Goal: Complete application form

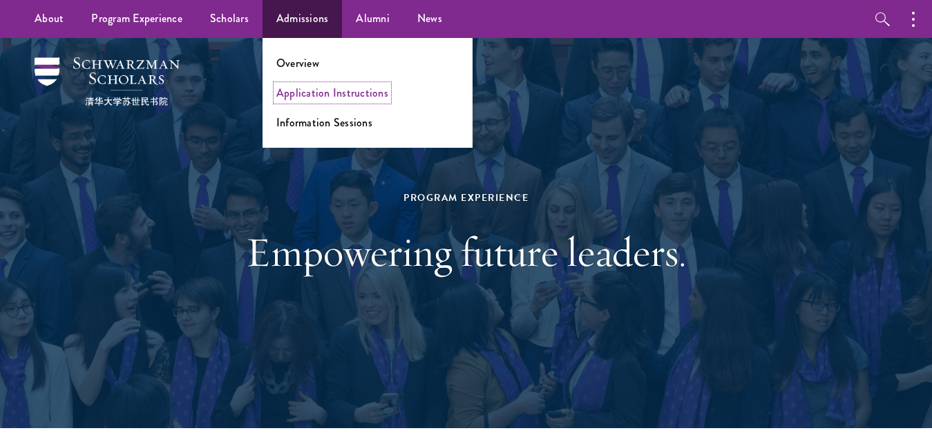
click at [312, 95] on link "Application Instructions" at bounding box center [332, 93] width 112 height 16
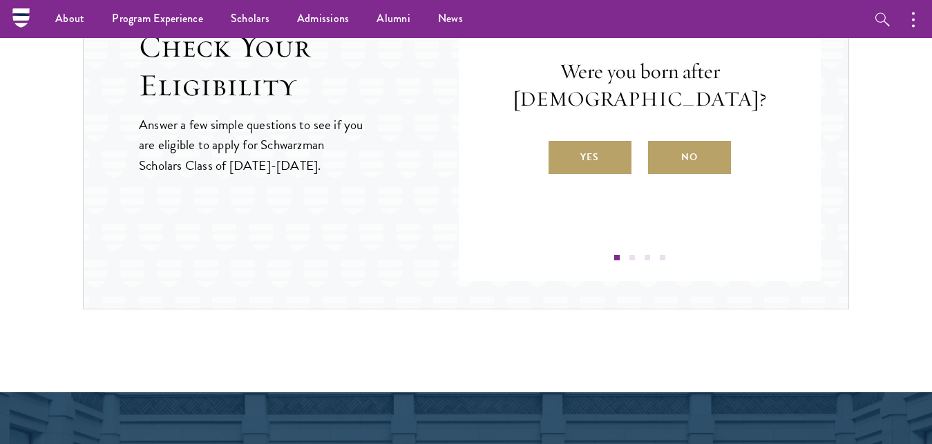
scroll to position [1567, 0]
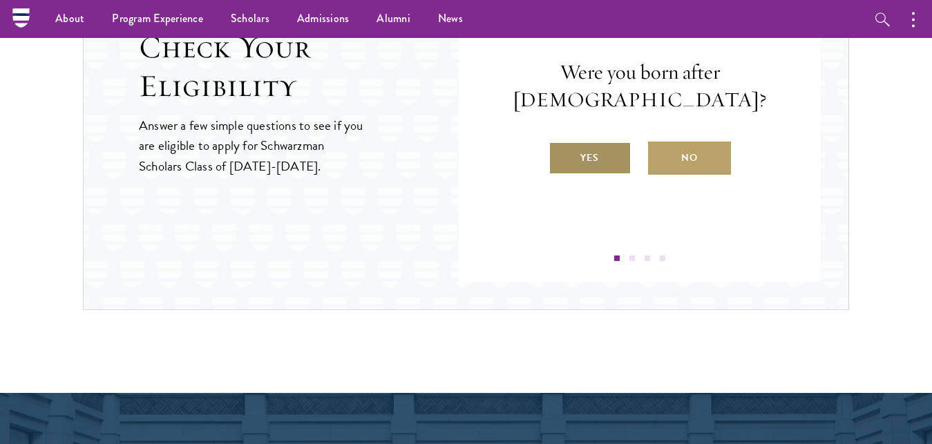
click at [574, 172] on label "Yes" at bounding box center [590, 158] width 83 height 33
click at [561, 156] on input "Yes" at bounding box center [555, 149] width 12 height 12
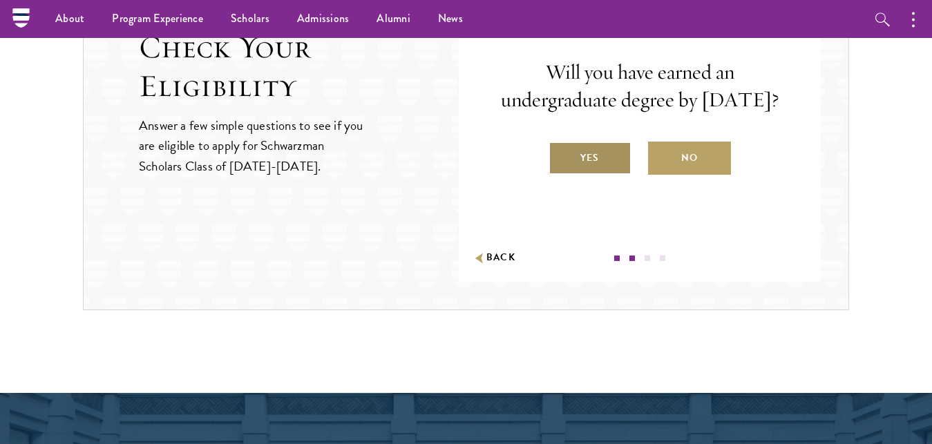
click at [575, 172] on label "Yes" at bounding box center [590, 158] width 83 height 33
click at [561, 156] on input "Yes" at bounding box center [555, 149] width 12 height 12
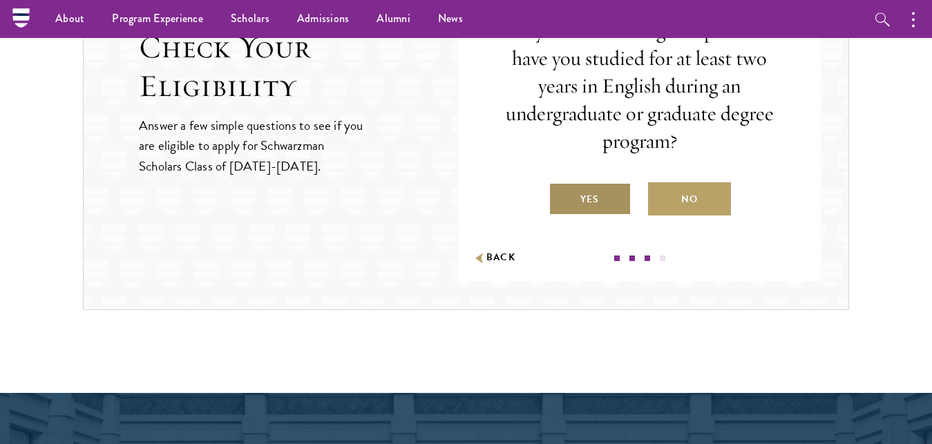
click at [584, 196] on label "Yes" at bounding box center [590, 198] width 83 height 33
click at [561, 196] on input "Yes" at bounding box center [555, 191] width 12 height 12
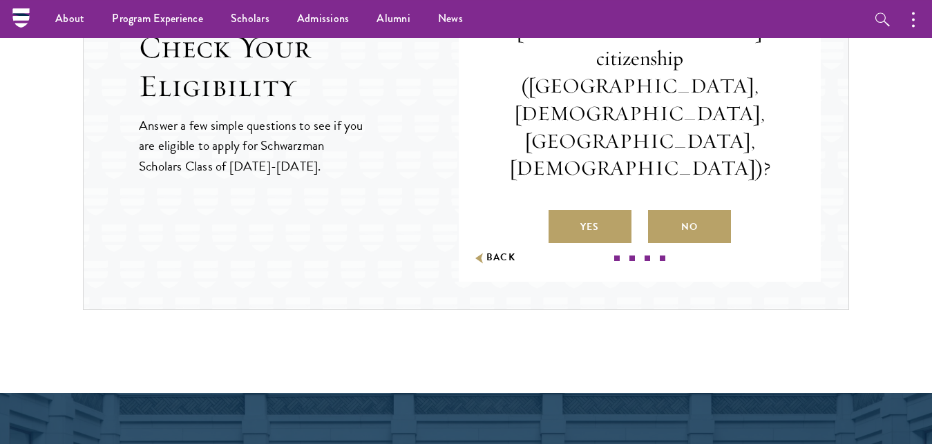
scroll to position [1530, 0]
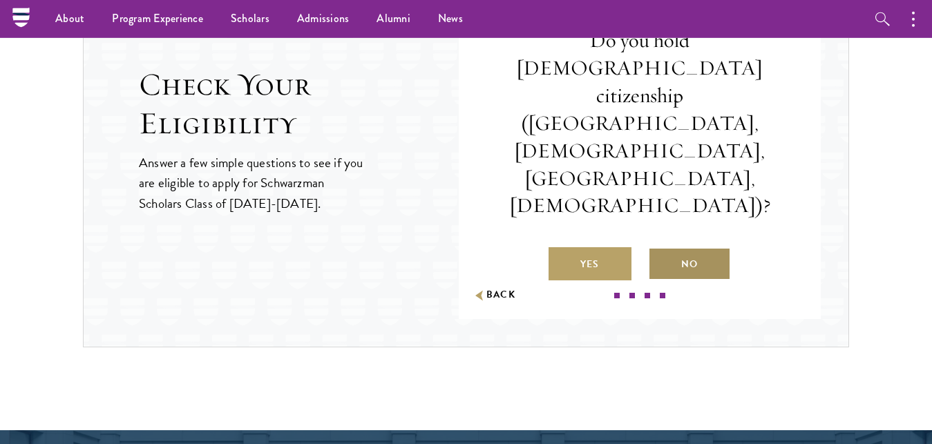
click at [677, 247] on label "No" at bounding box center [689, 263] width 83 height 33
click at [661, 250] on input "No" at bounding box center [654, 256] width 12 height 12
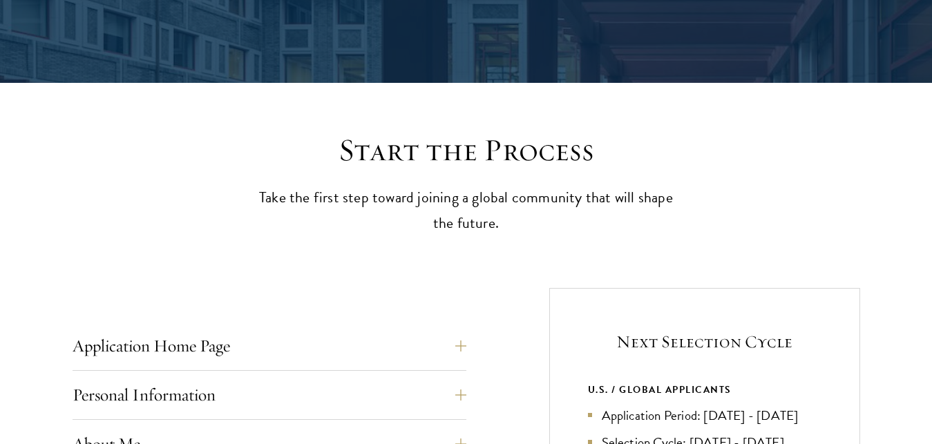
scroll to position [272, 0]
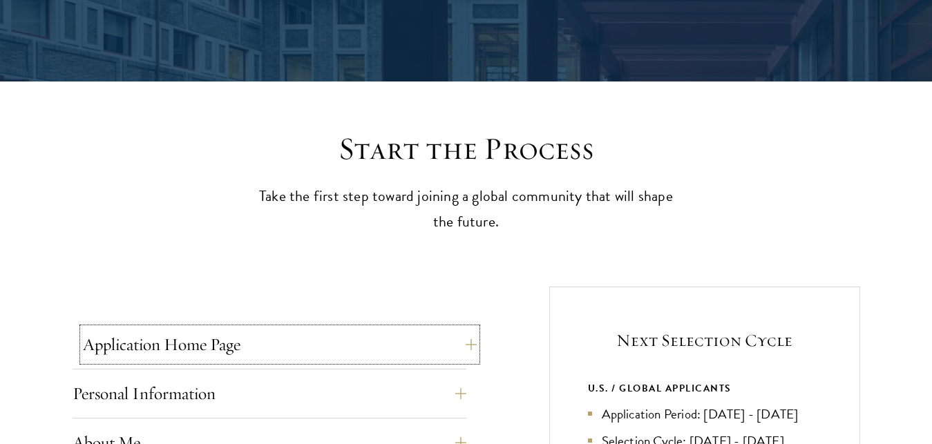
click at [121, 347] on button "Application Home Page" at bounding box center [280, 344] width 394 height 33
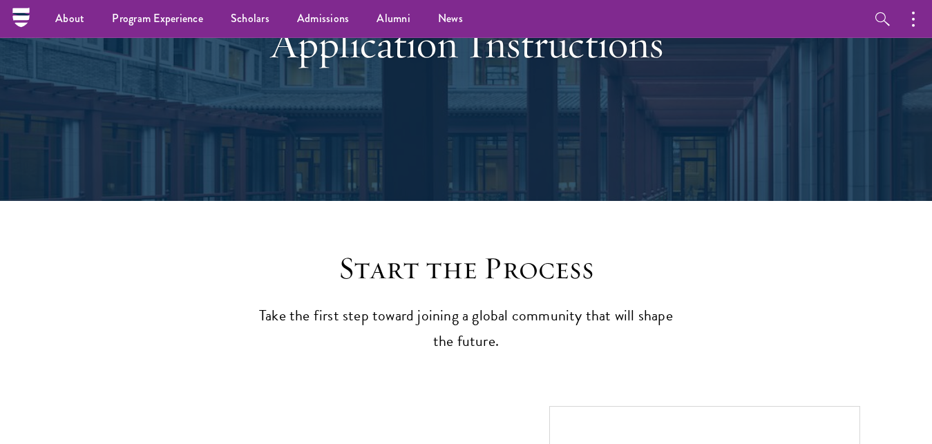
scroll to position [0, 0]
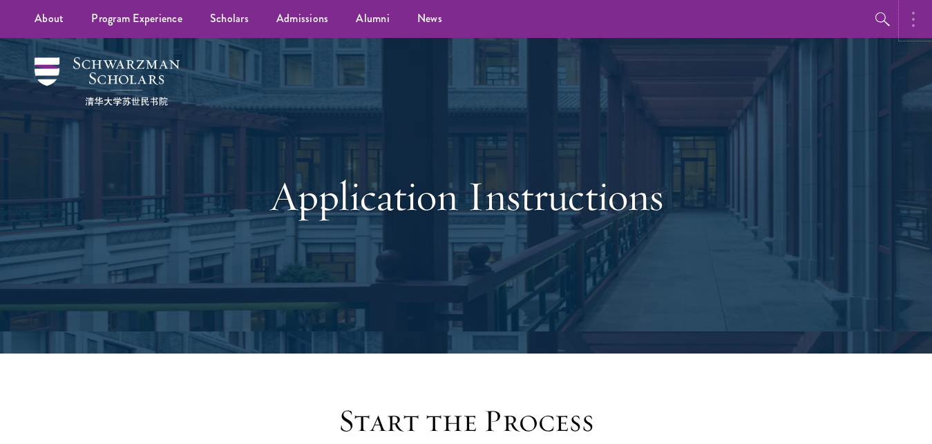
click at [922, 25] on button "button" at bounding box center [917, 19] width 30 height 38
